Goal: Task Accomplishment & Management: Use online tool/utility

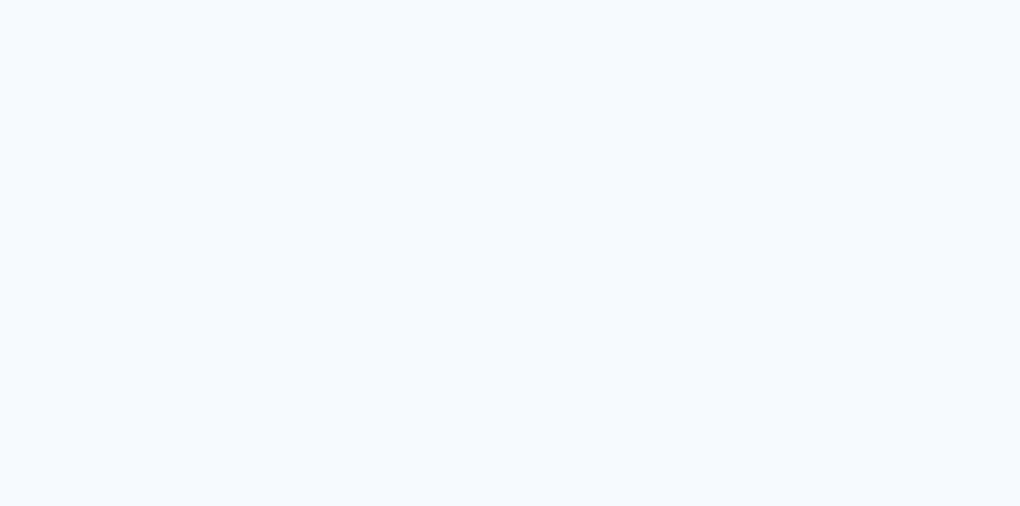
type input "Todas as fotos"
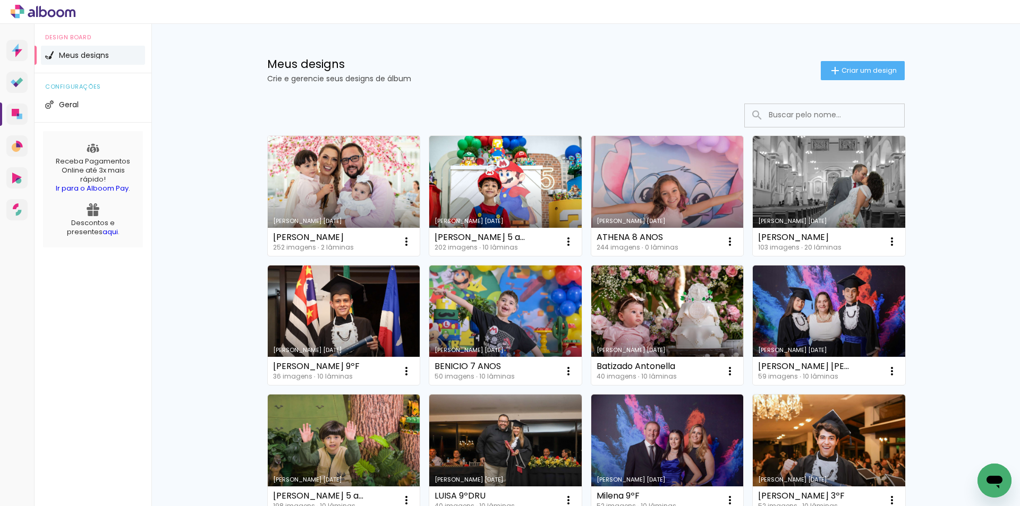
click at [358, 165] on link "[PERSON_NAME] [DATE]" at bounding box center [344, 196] width 152 height 120
